Goal: Check status: Check status

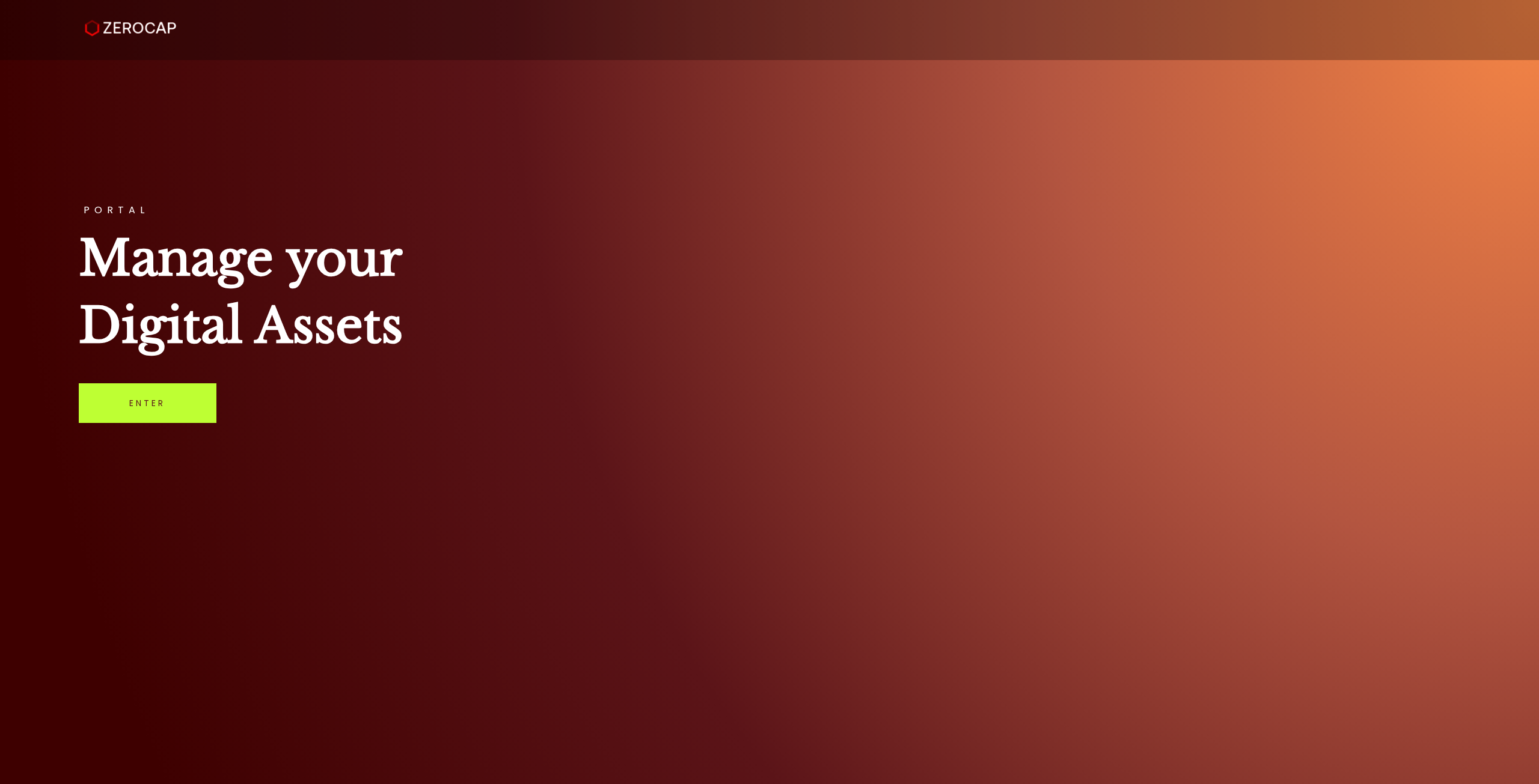
click at [206, 409] on link "Enter" at bounding box center [147, 403] width 137 height 40
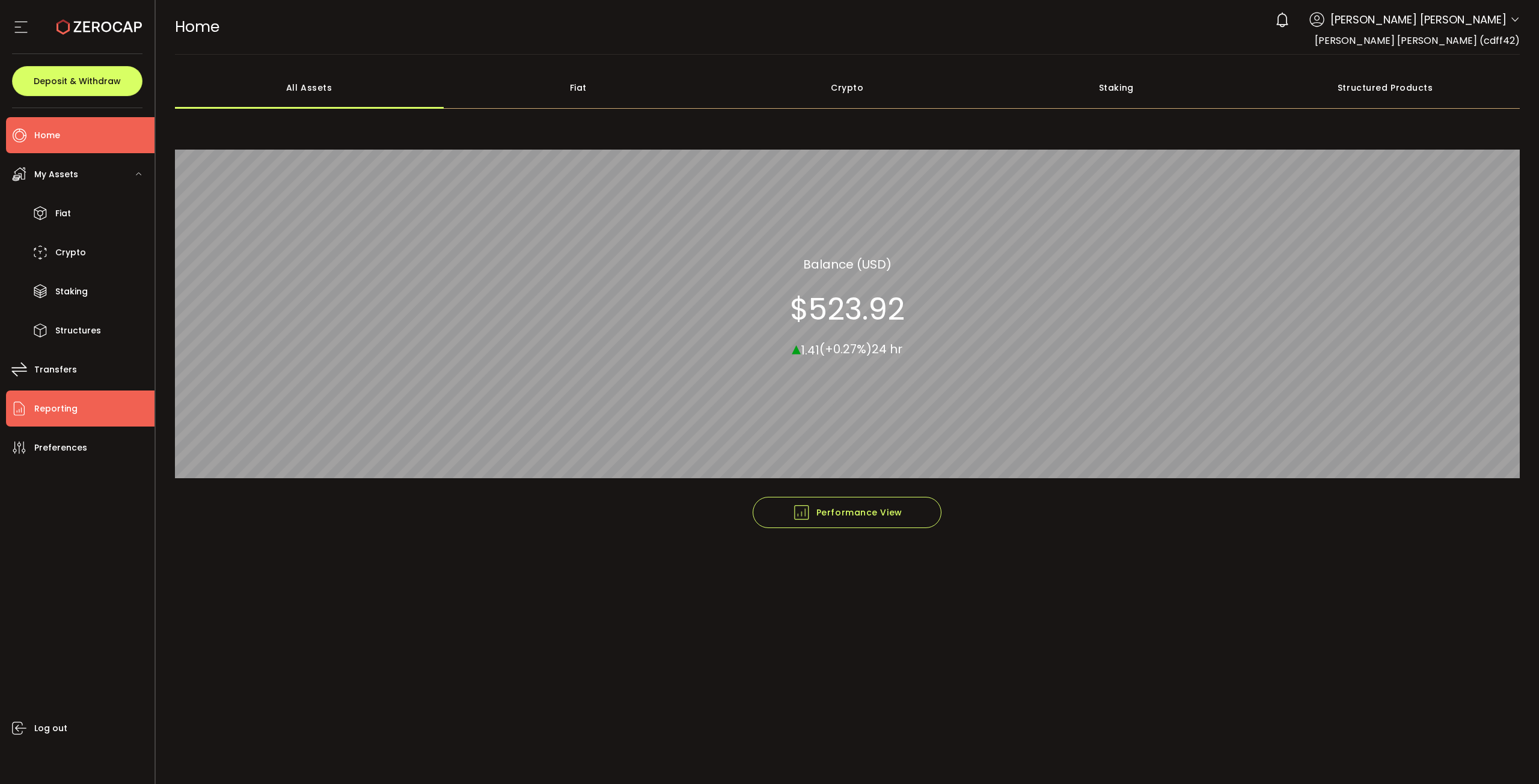
click at [87, 412] on li "Reporting" at bounding box center [80, 408] width 148 height 36
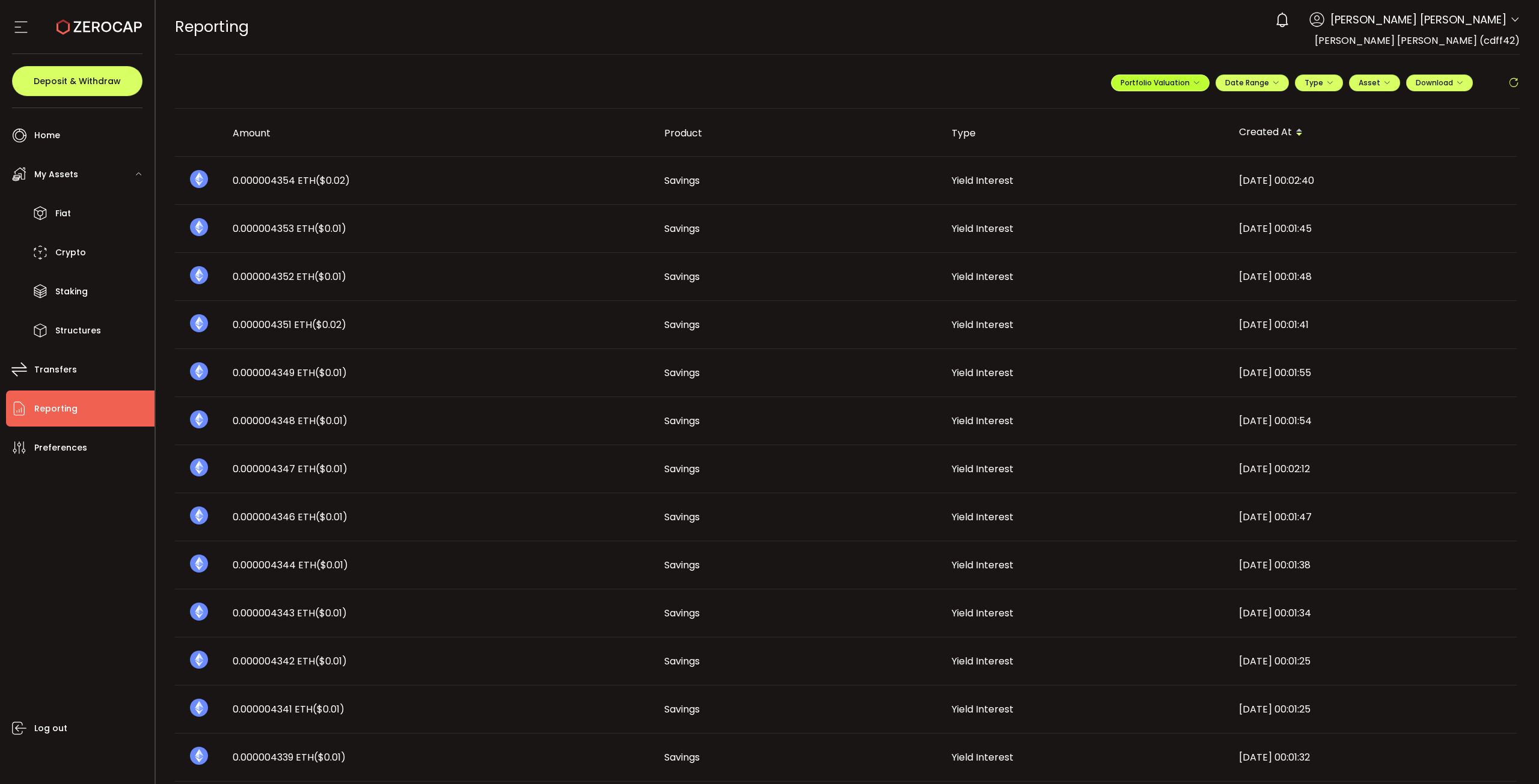
click at [1180, 79] on span "Portfolio Valuation" at bounding box center [1160, 82] width 79 height 10
click at [1260, 79] on span "Date Range" at bounding box center [1252, 82] width 54 height 10
